Goal: Information Seeking & Learning: Learn about a topic

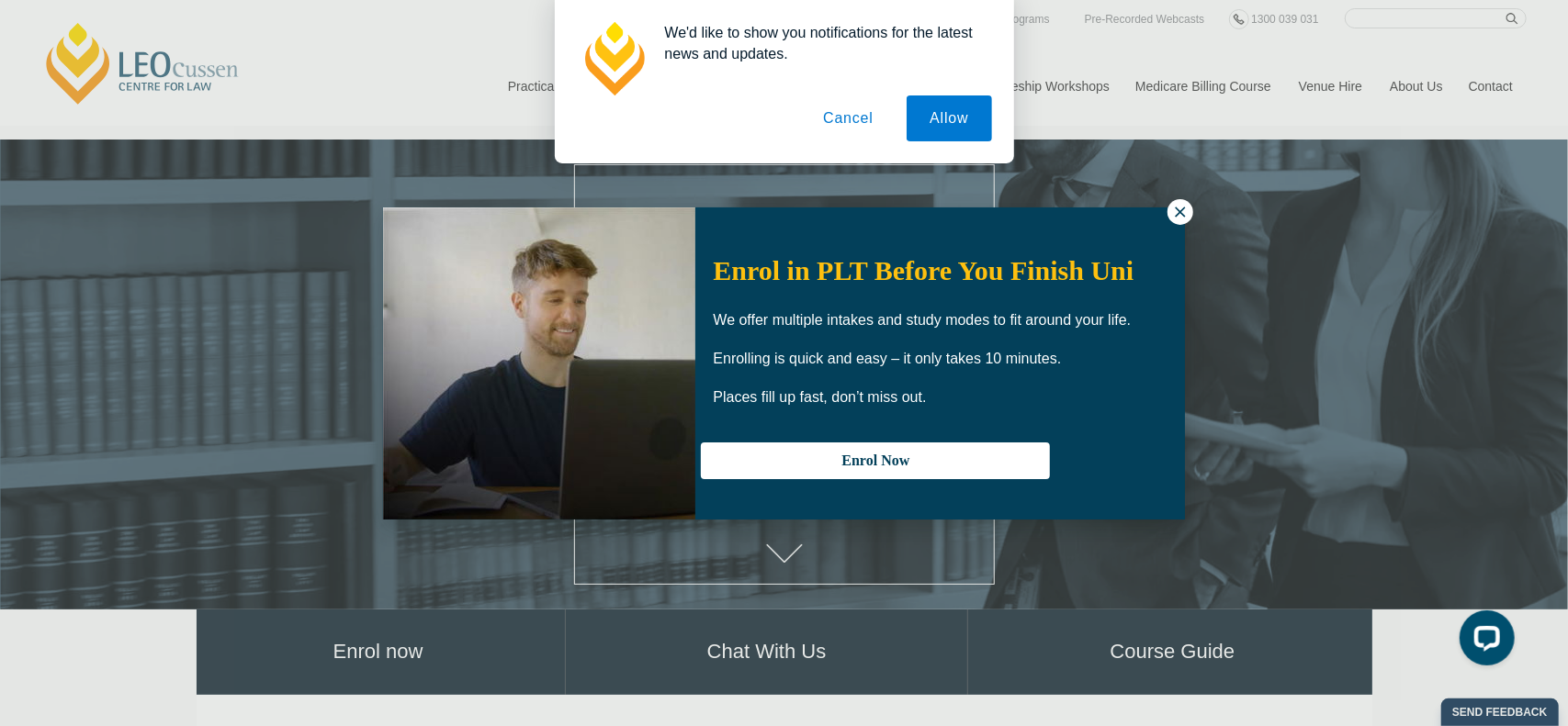
click at [1182, 209] on icon at bounding box center [1180, 211] width 11 height 11
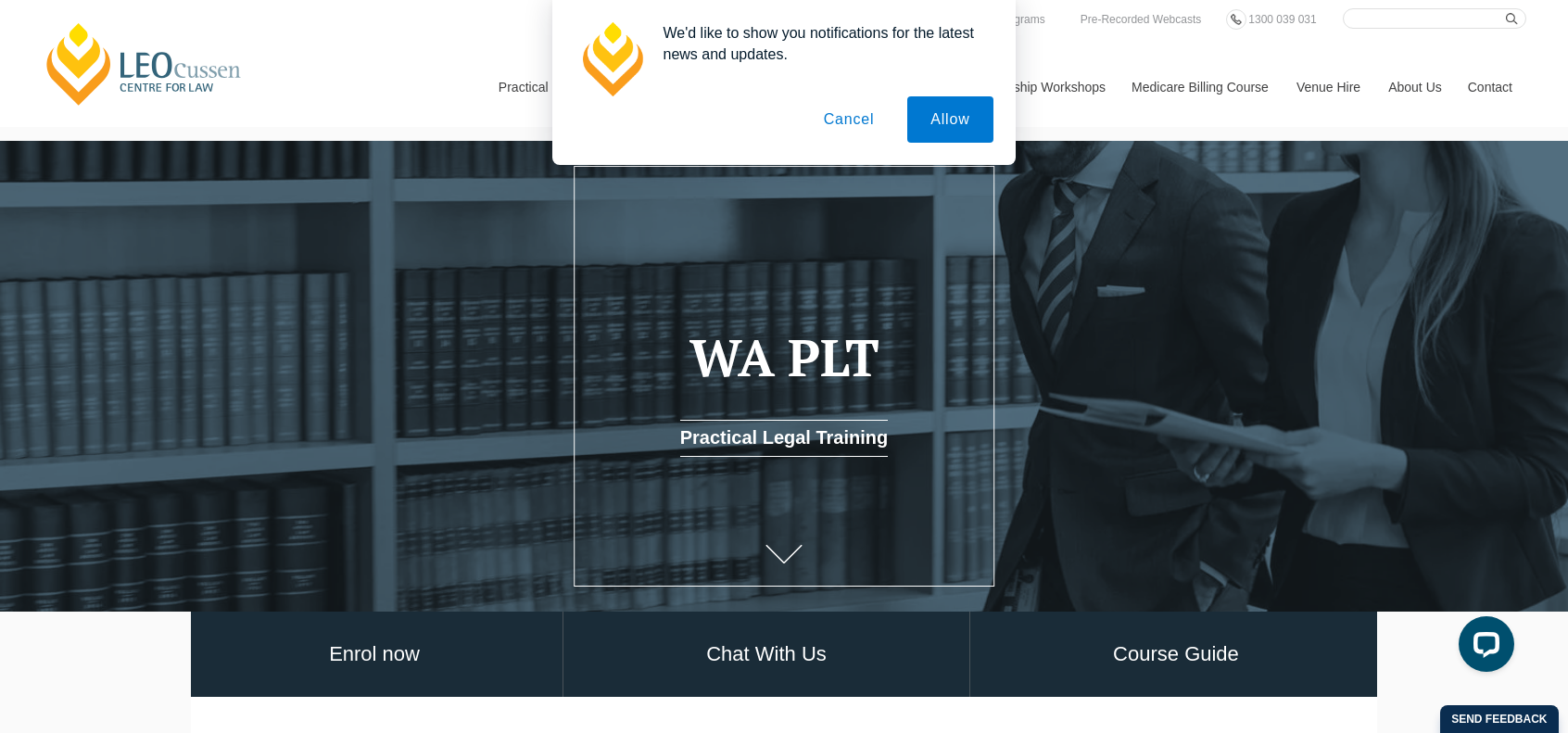
click at [856, 120] on button "Cancel" at bounding box center [849, 120] width 98 height 46
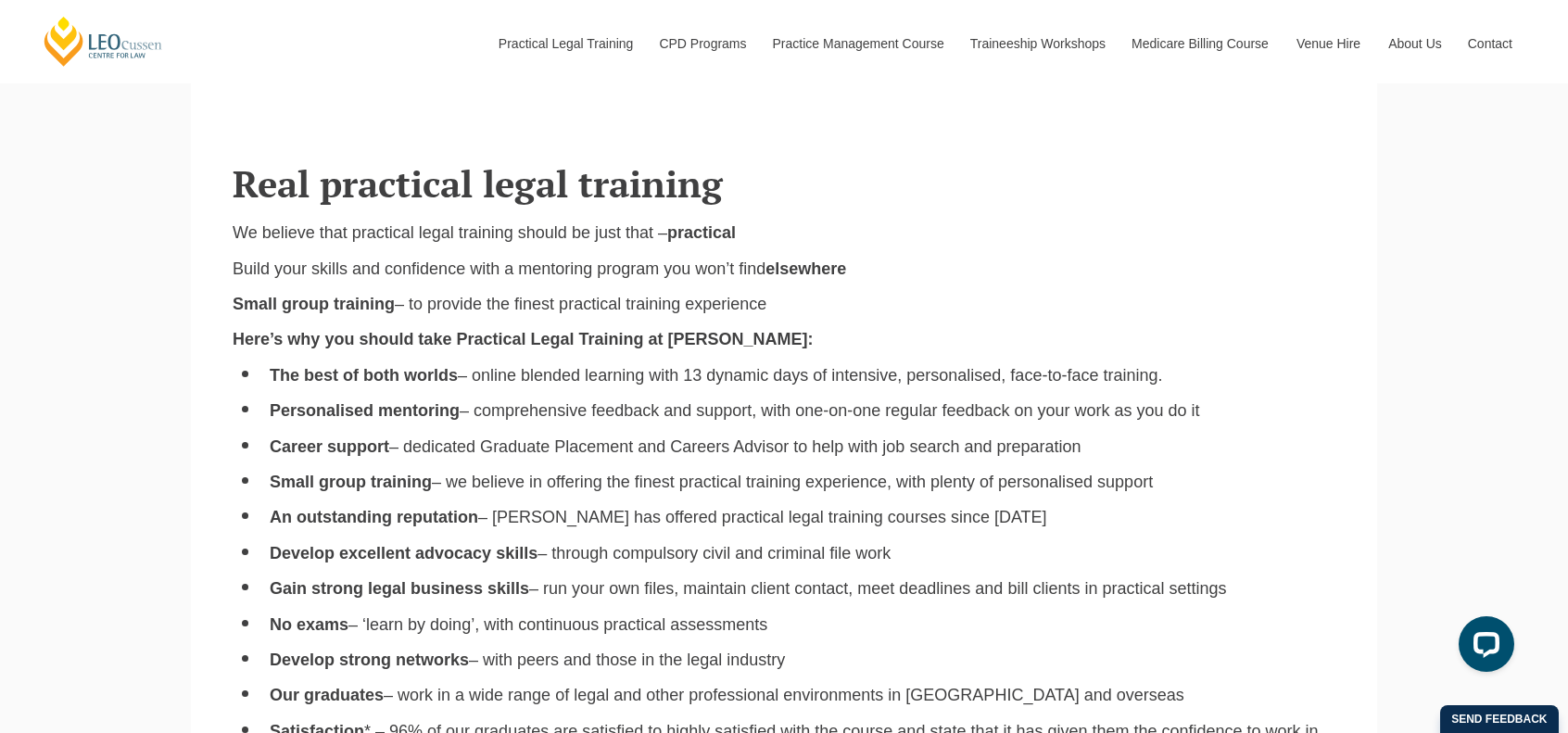
scroll to position [1391, 0]
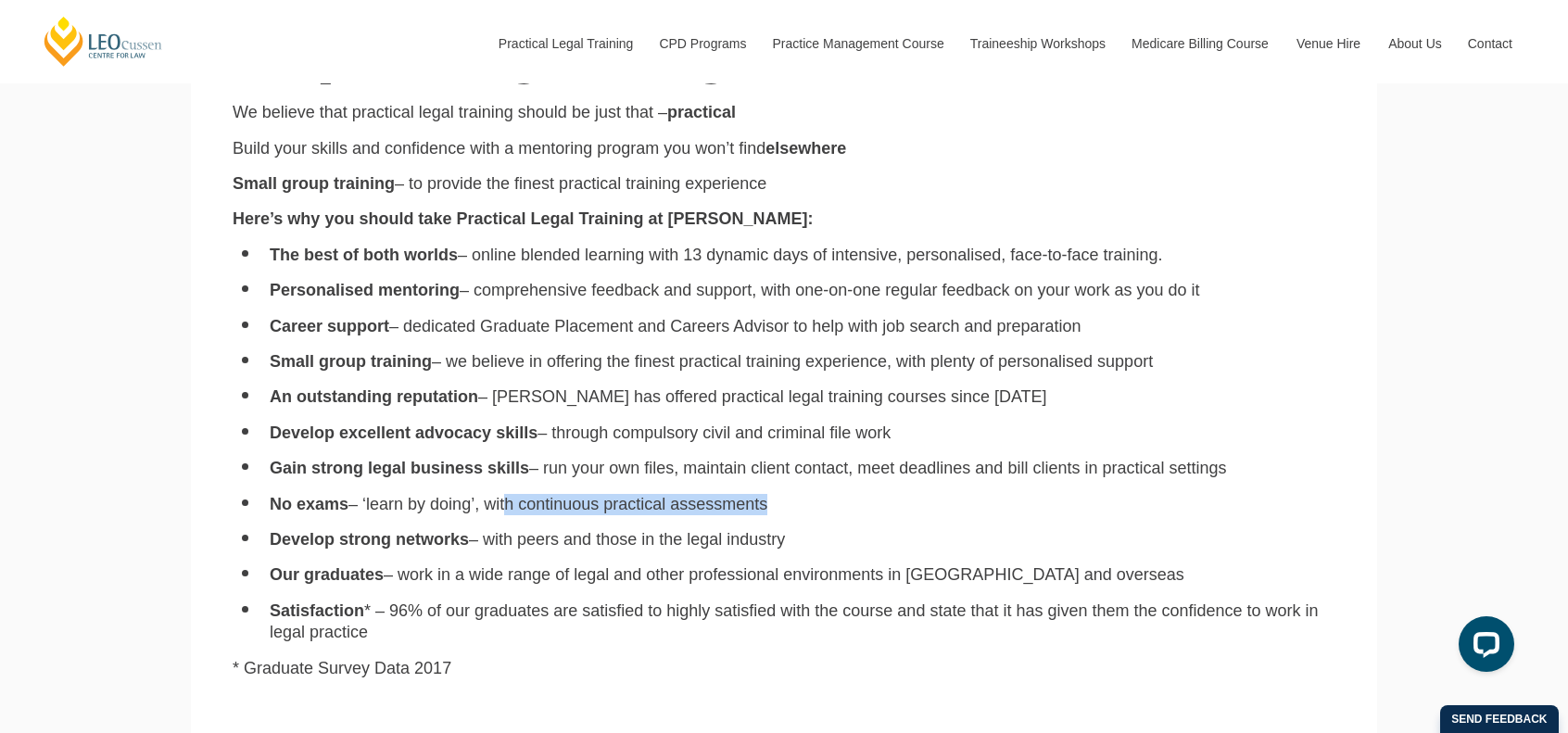
drag, startPoint x: 508, startPoint y: 501, endPoint x: 808, endPoint y: 515, distance: 300.3
click at [808, 515] on li "No exams – ‘learn by doing’, with continuous practical assessments" at bounding box center [802, 505] width 1066 height 21
click at [919, 504] on li "No exams – ‘learn by doing’, with continuous practical assessments" at bounding box center [802, 505] width 1066 height 21
click at [941, 531] on div "We believe that practical legal training should be just that – practical Build …" at bounding box center [784, 500] width 1131 height 797
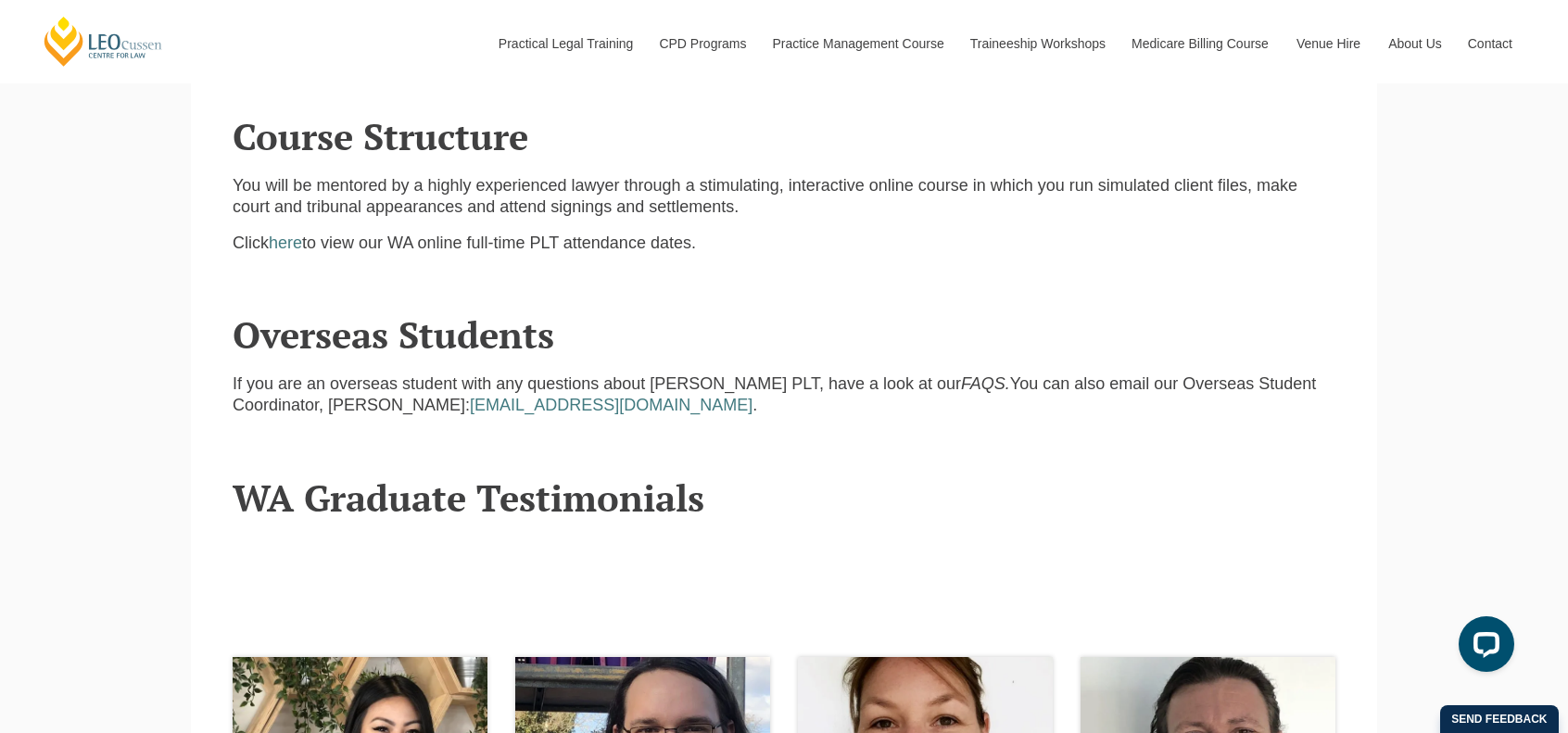
scroll to position [2318, 0]
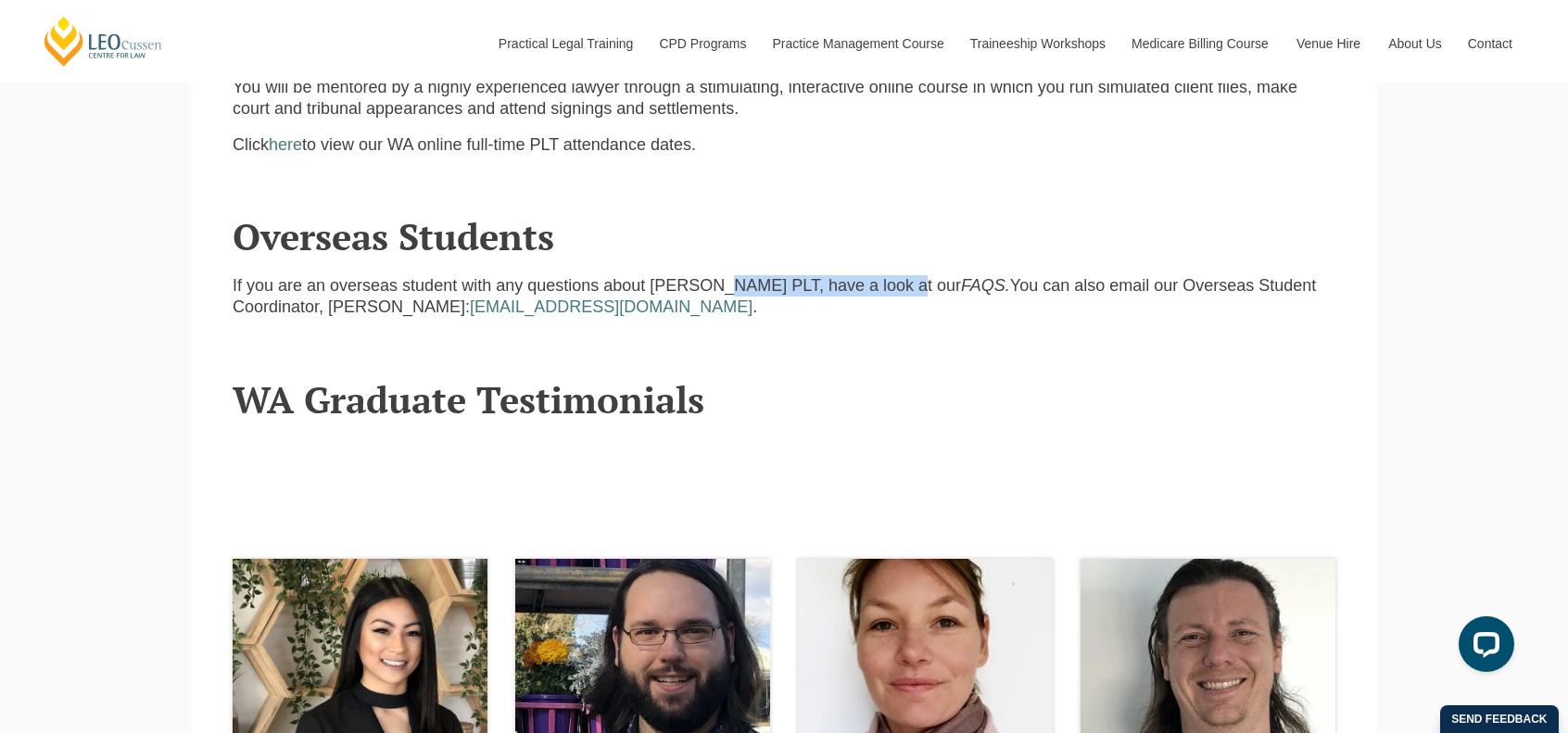
drag, startPoint x: 719, startPoint y: 293, endPoint x: 900, endPoint y: 281, distance: 181.4
click at [900, 281] on p "If you are an overseas student with any questions about Leo Cussen PLT, have a …" at bounding box center [784, 296] width 1103 height 43
click at [1111, 329] on div "If you are an overseas student with any questions about Leo Cussen PLT, have a …" at bounding box center [784, 304] width 1131 height 58
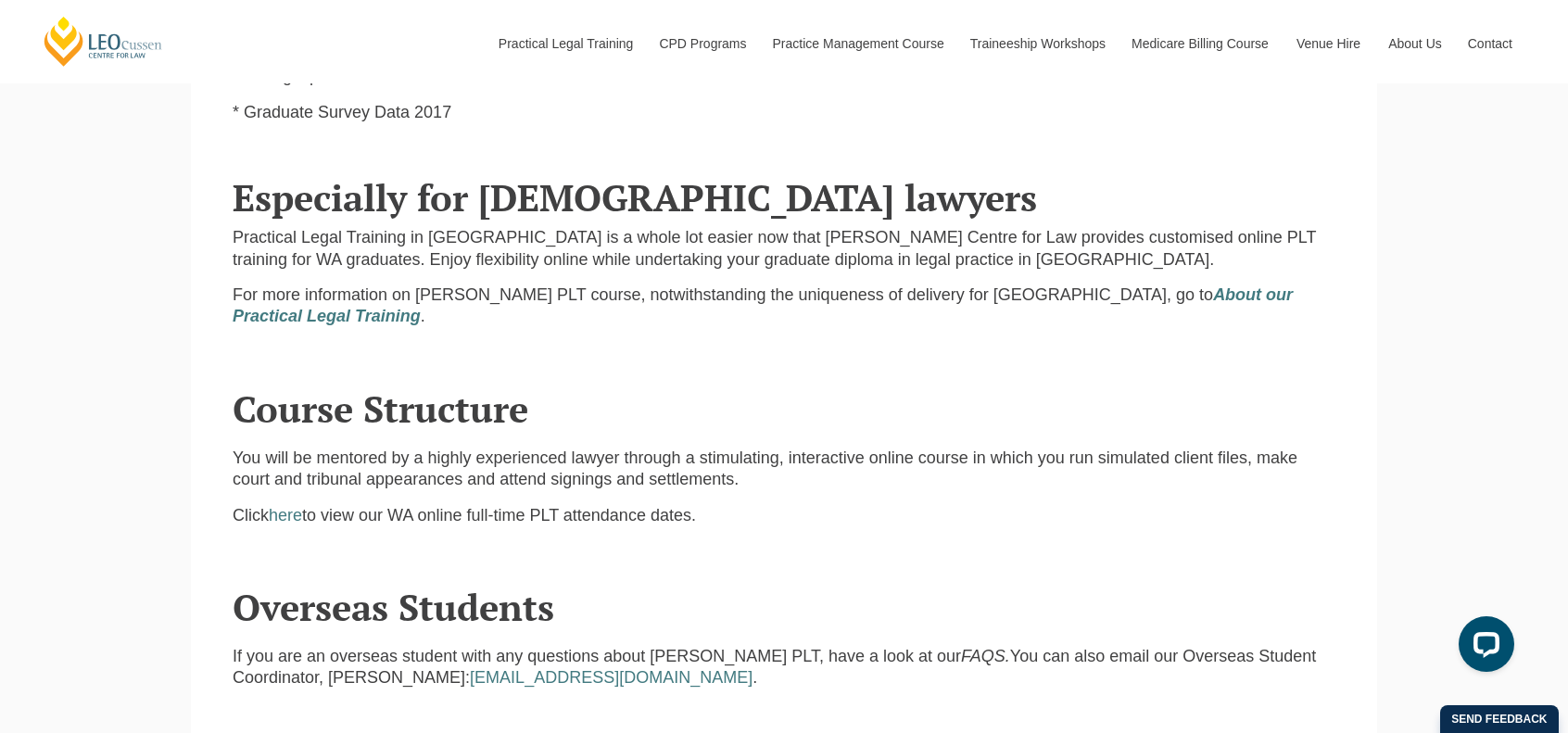
scroll to position [1298, 0]
